Goal: Information Seeking & Learning: Understand process/instructions

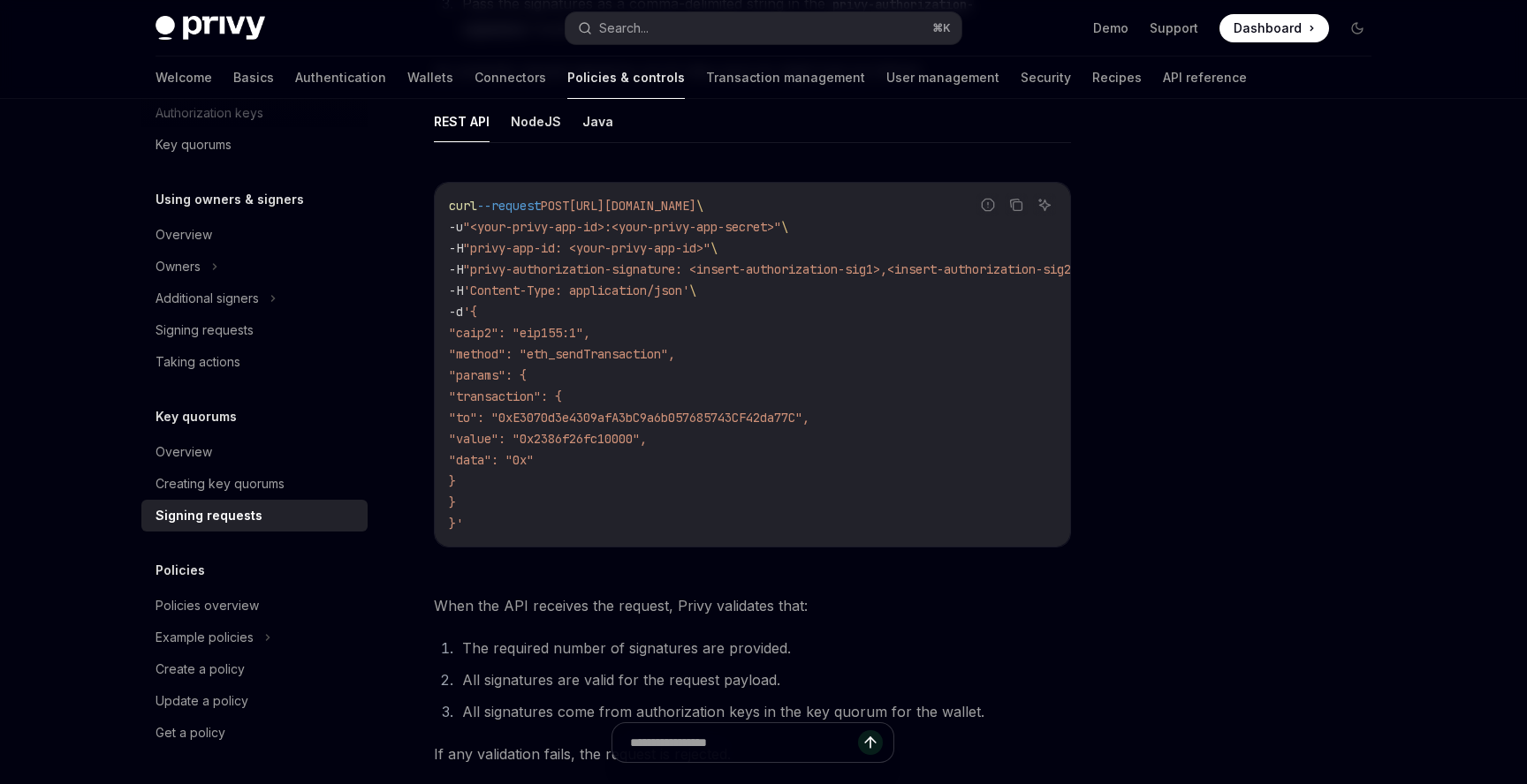
scroll to position [396, 0]
